Goal: Task Accomplishment & Management: Manage account settings

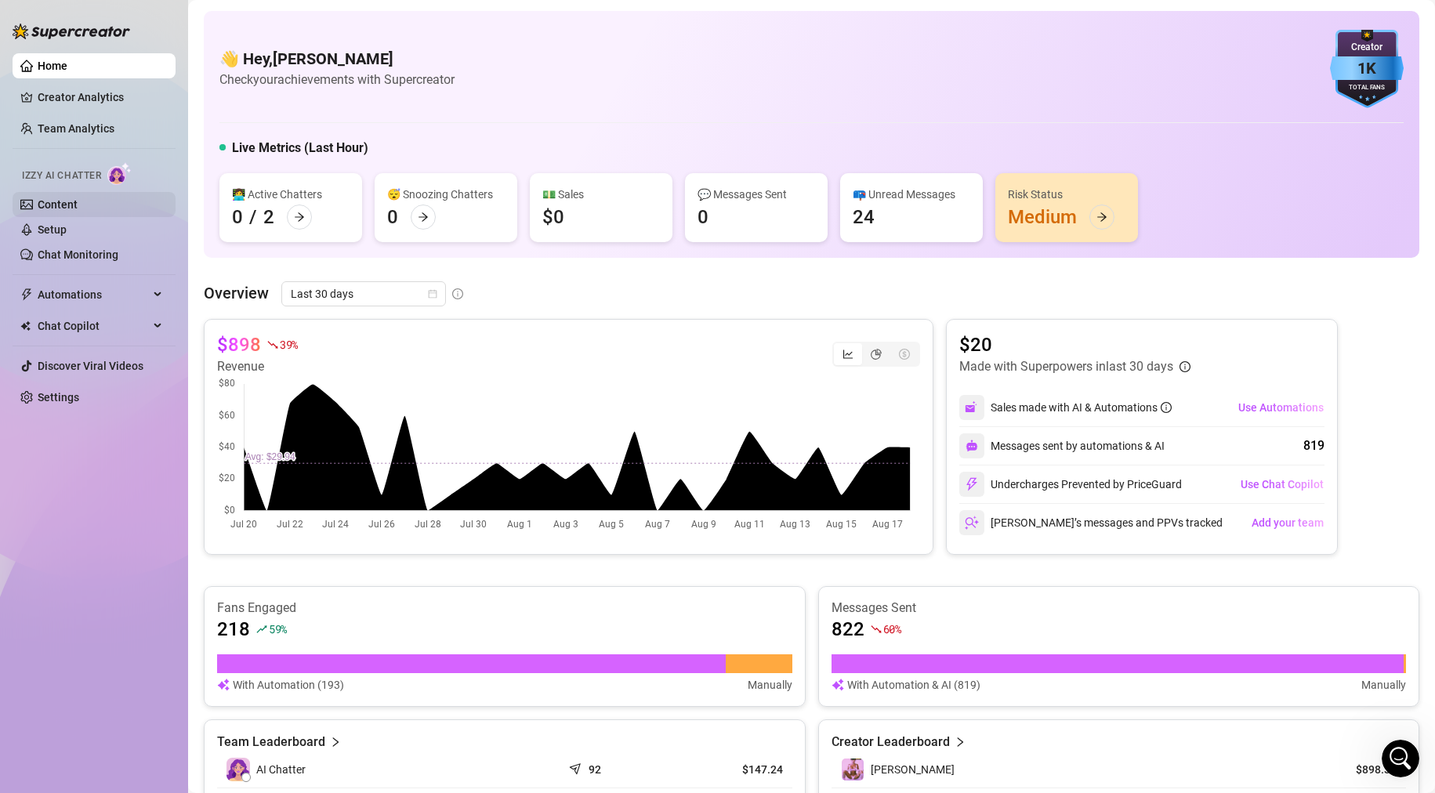
click at [49, 200] on link "Content" at bounding box center [58, 204] width 40 height 13
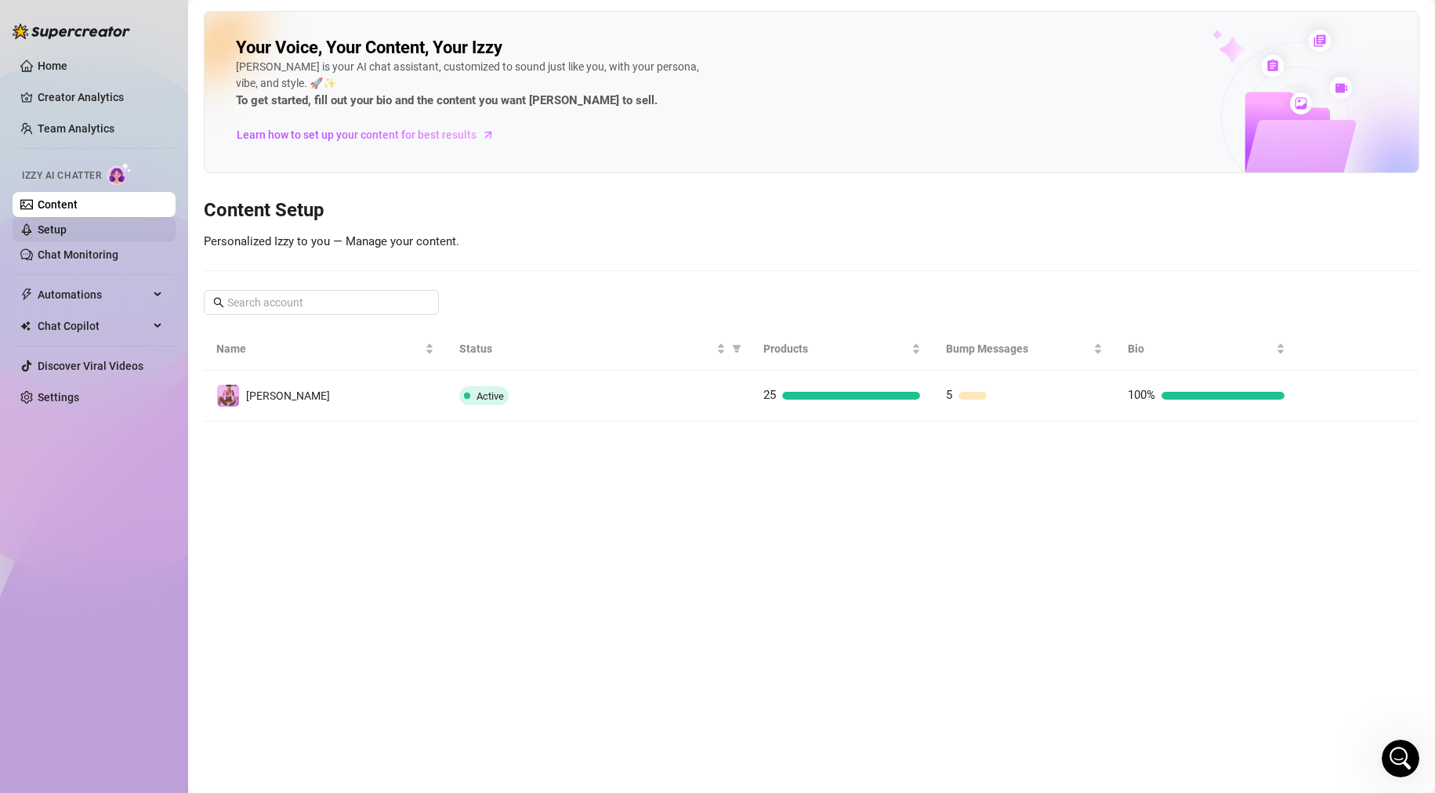
click at [53, 228] on link "Setup" at bounding box center [52, 229] width 29 height 13
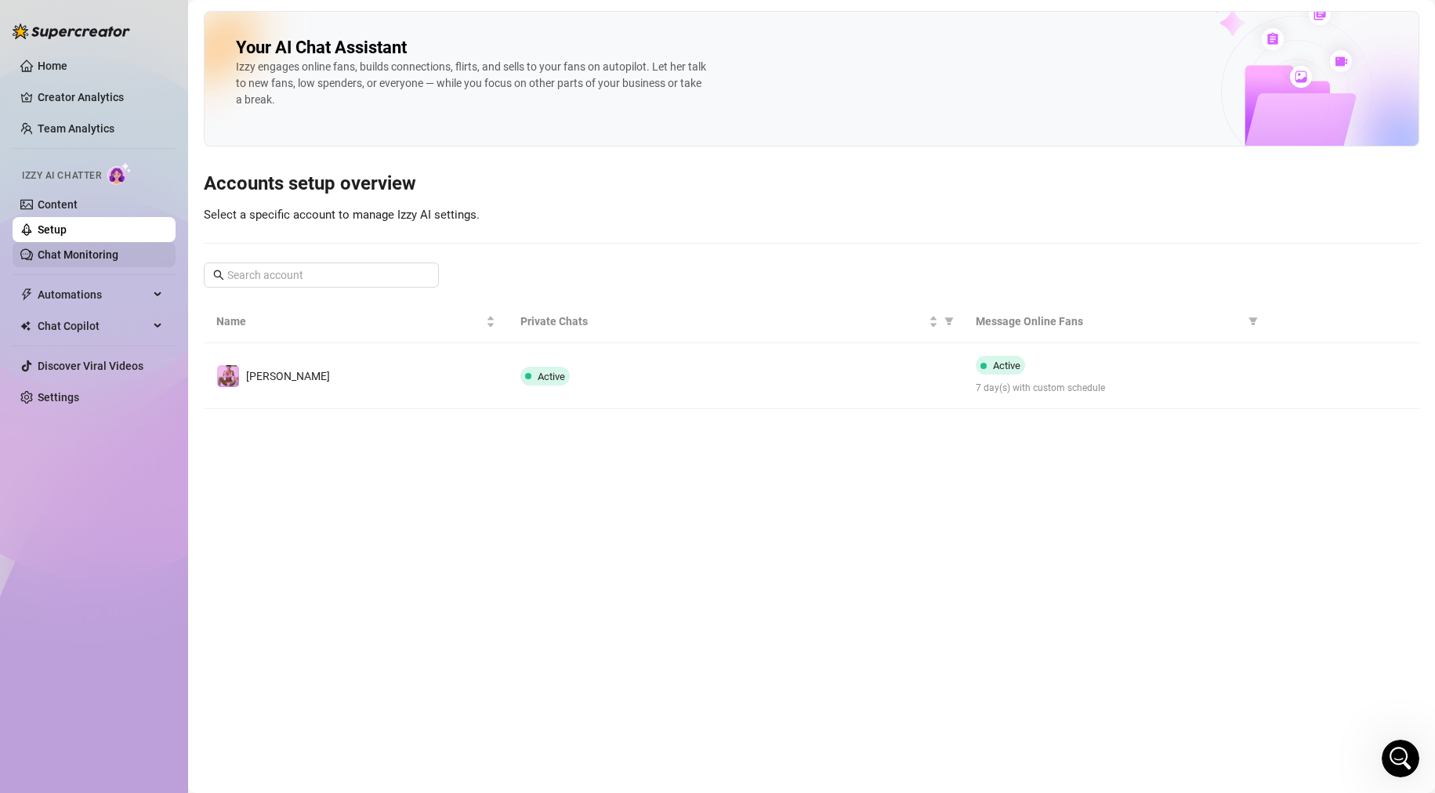
click at [58, 255] on link "Chat Monitoring" at bounding box center [78, 254] width 81 height 13
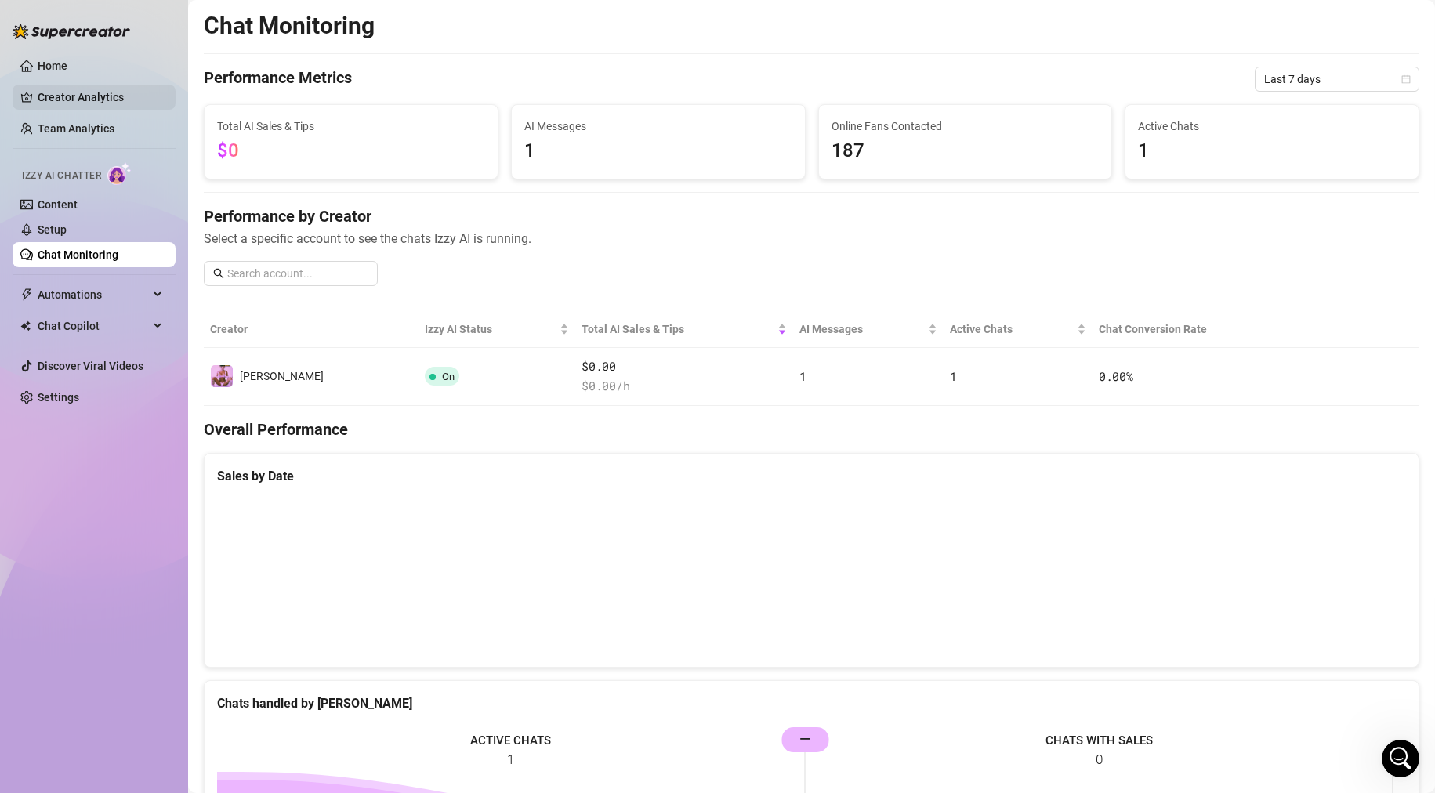
click at [46, 92] on link "Creator Analytics" at bounding box center [100, 97] width 125 height 25
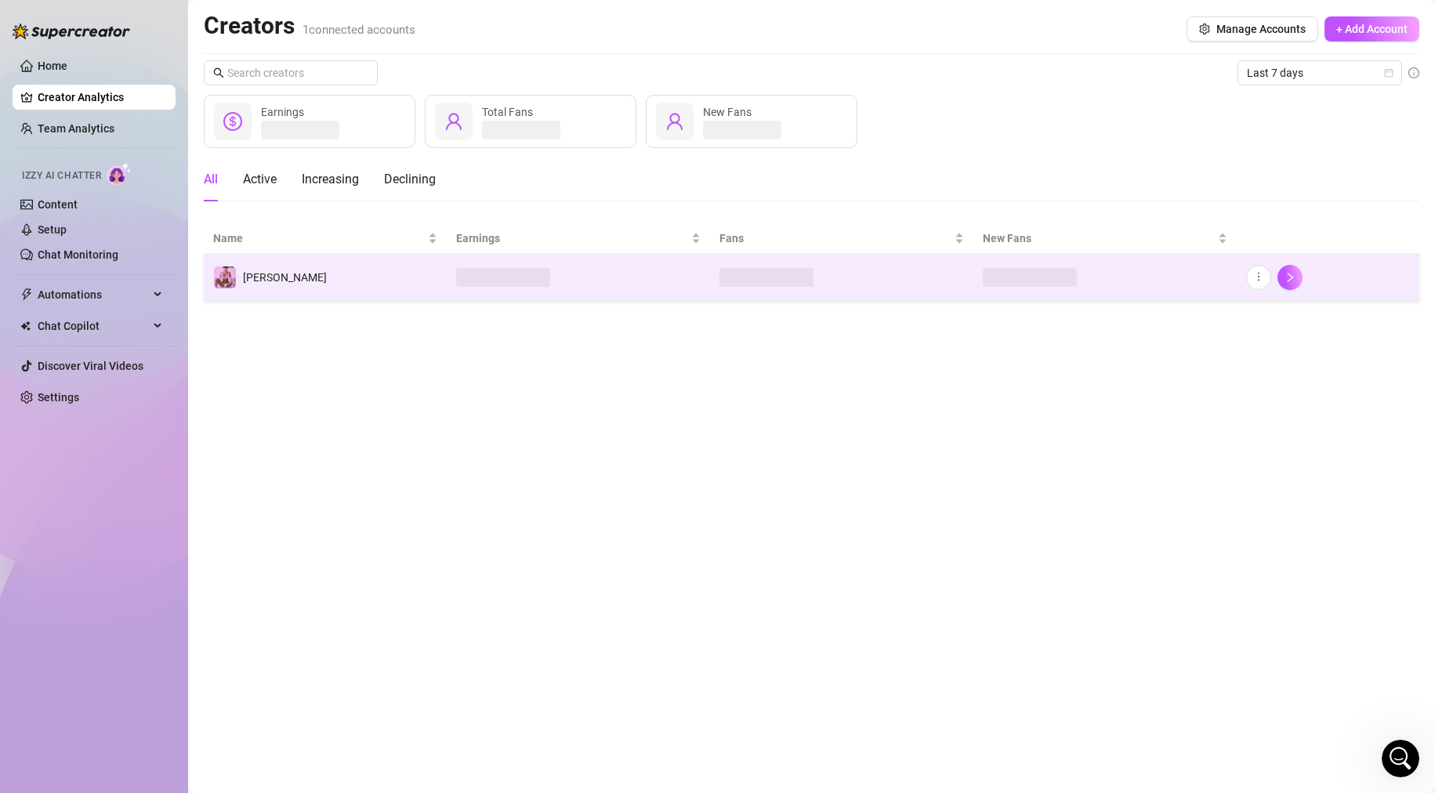
click at [304, 273] on td "[PERSON_NAME]" at bounding box center [325, 277] width 243 height 47
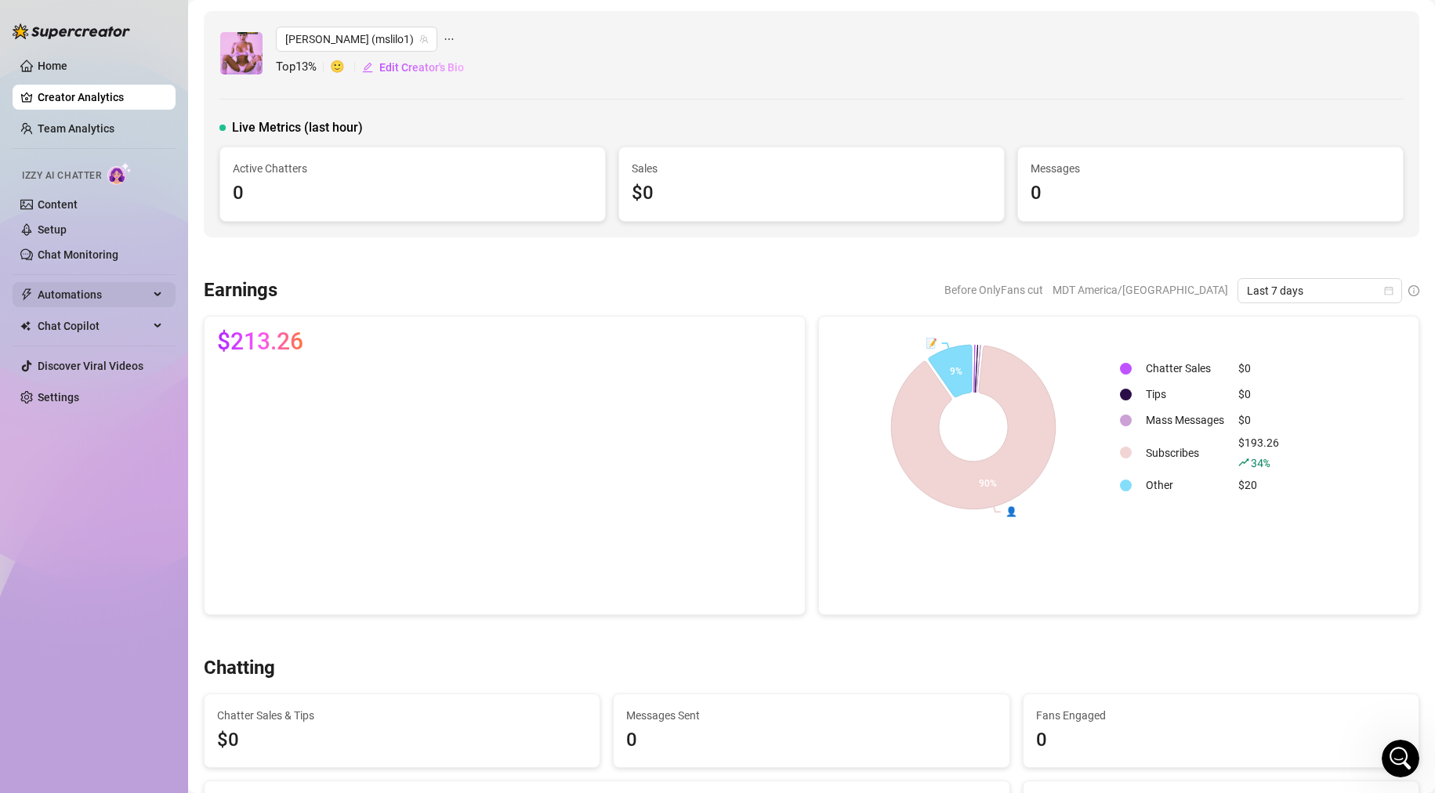
click at [81, 295] on span "Automations" at bounding box center [93, 294] width 111 height 25
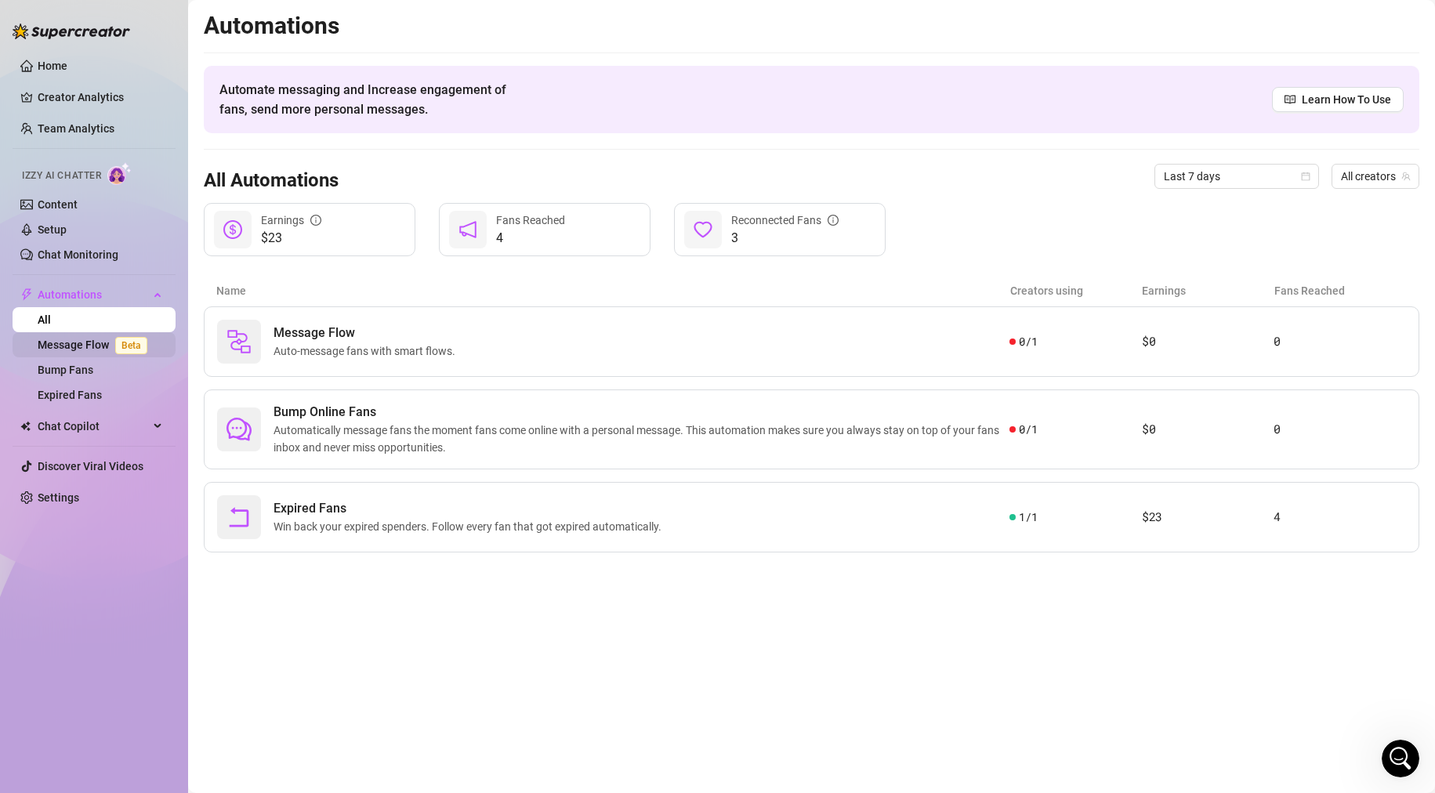
click at [72, 349] on link "Message Flow Beta" at bounding box center [96, 345] width 116 height 13
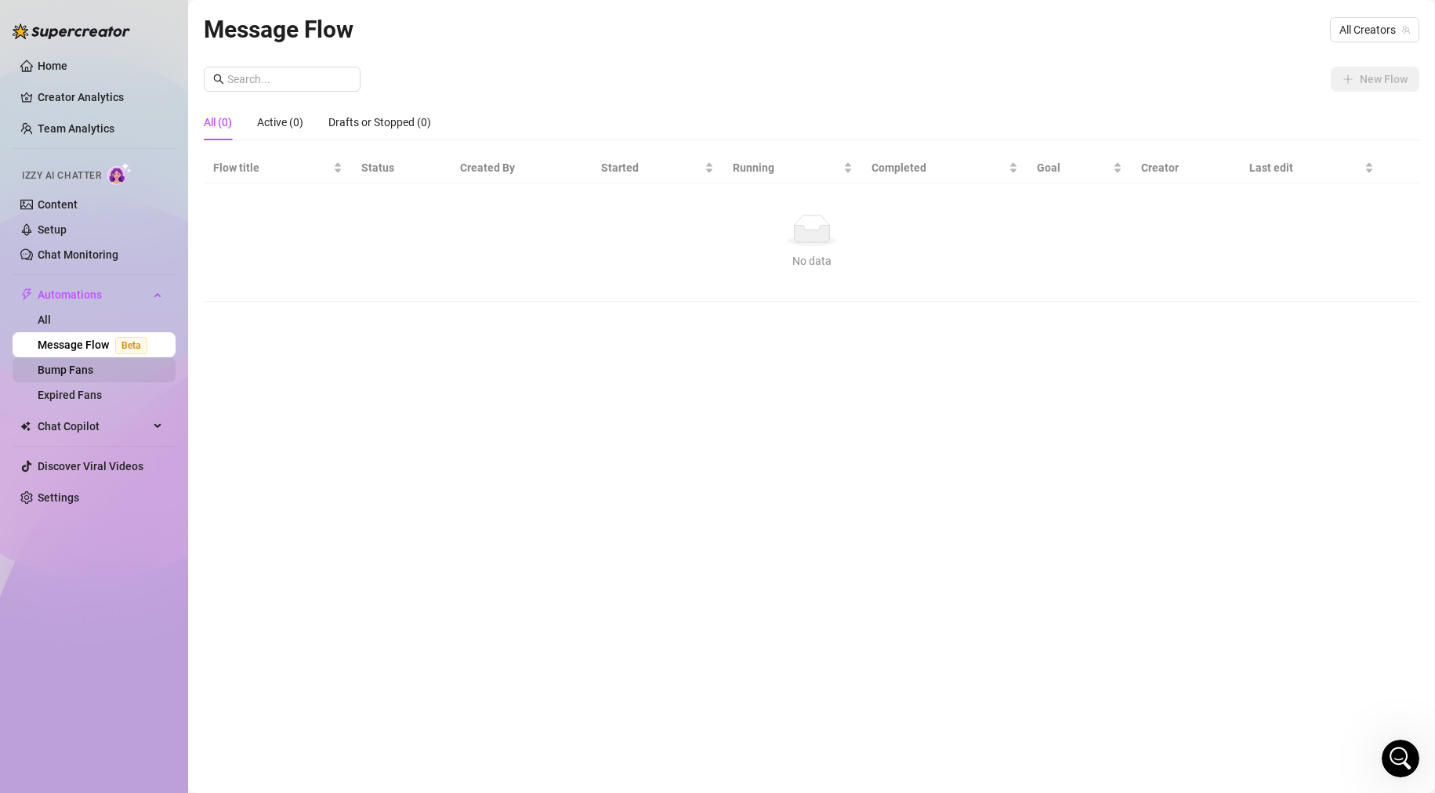
click at [69, 372] on link "Bump Fans" at bounding box center [66, 370] width 56 height 13
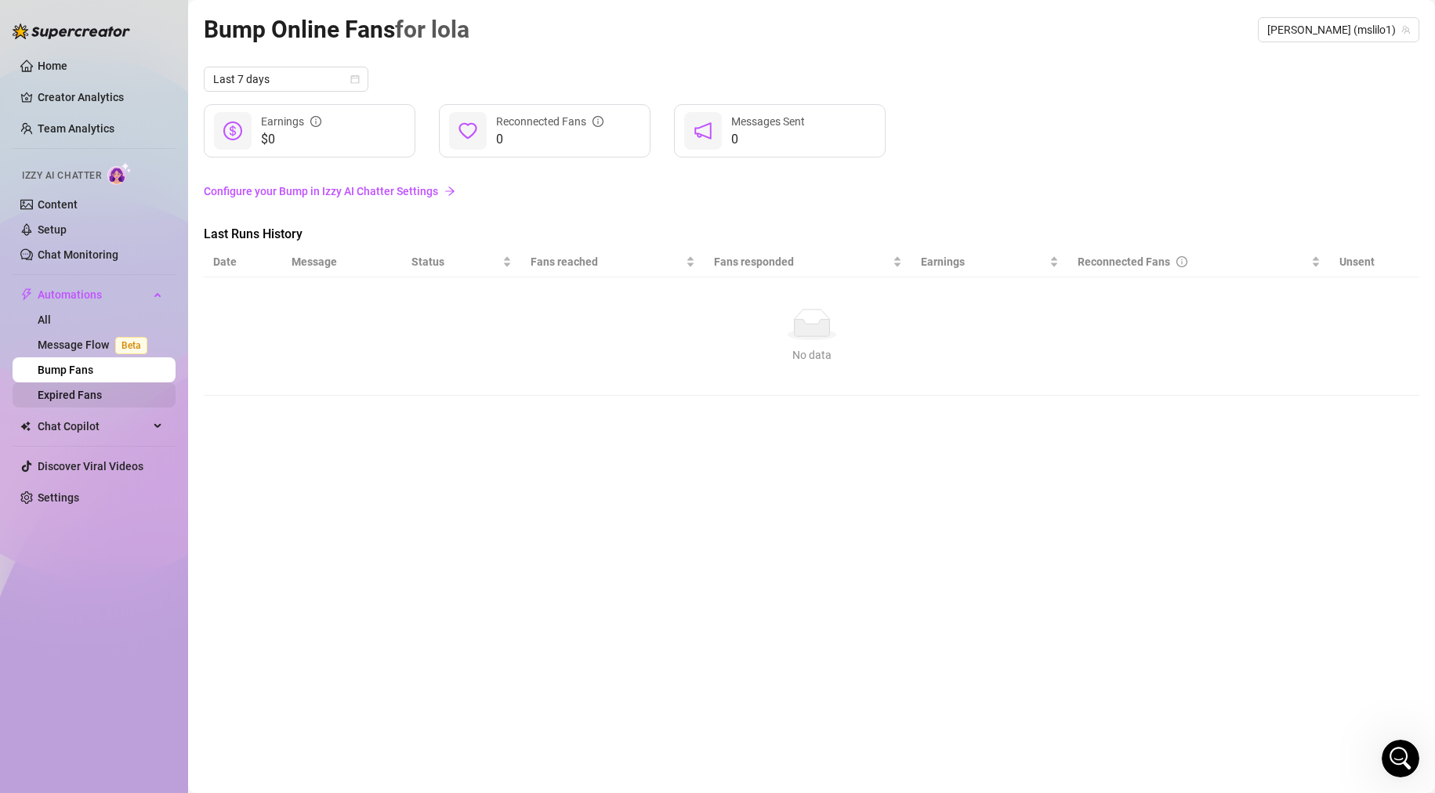
click at [72, 393] on link "Expired Fans" at bounding box center [70, 395] width 64 height 13
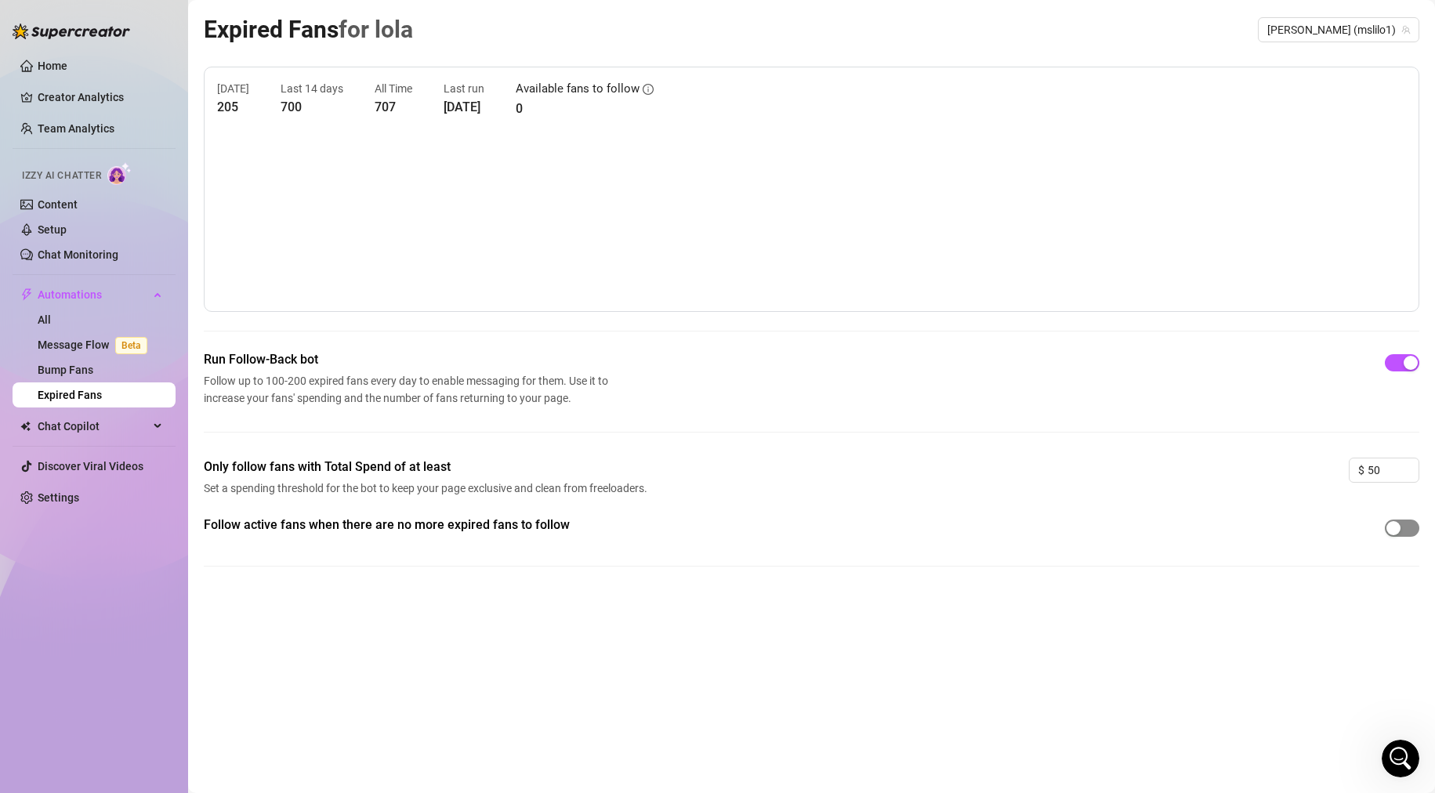
click at [1397, 529] on div "button" at bounding box center [1393, 528] width 14 height 14
click at [52, 68] on link "Home" at bounding box center [53, 66] width 30 height 13
